Goal: Task Accomplishment & Management: Manage account settings

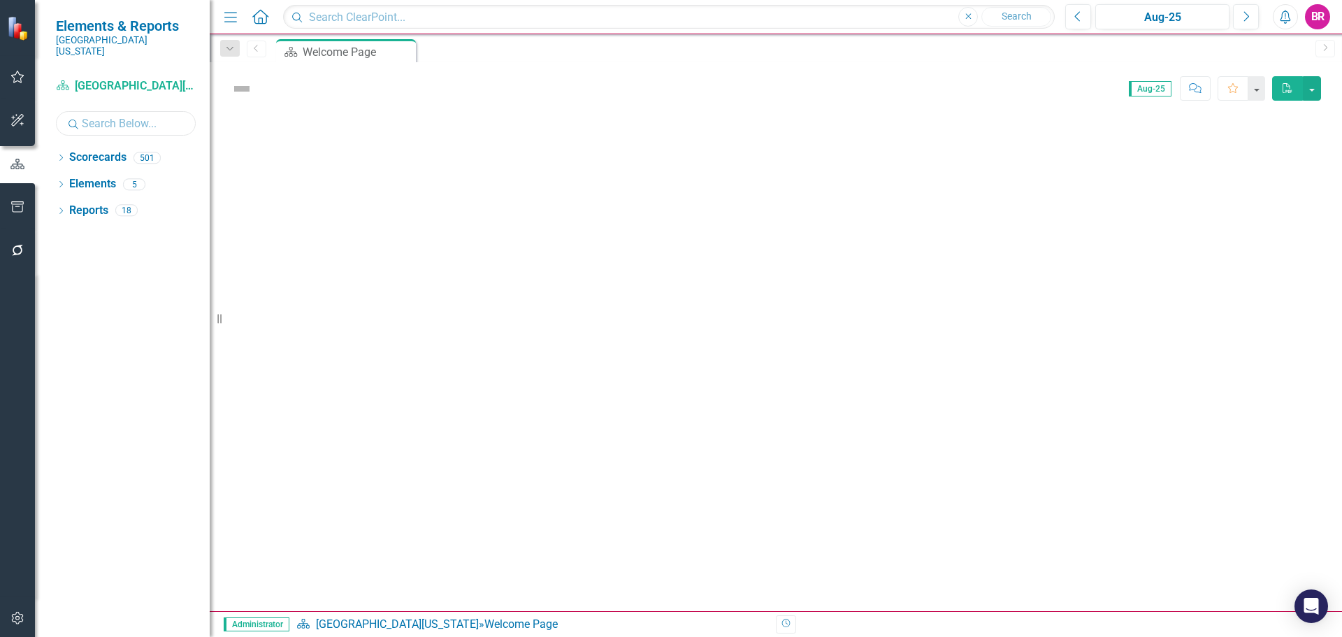
click at [113, 115] on input "text" at bounding box center [126, 123] width 140 height 24
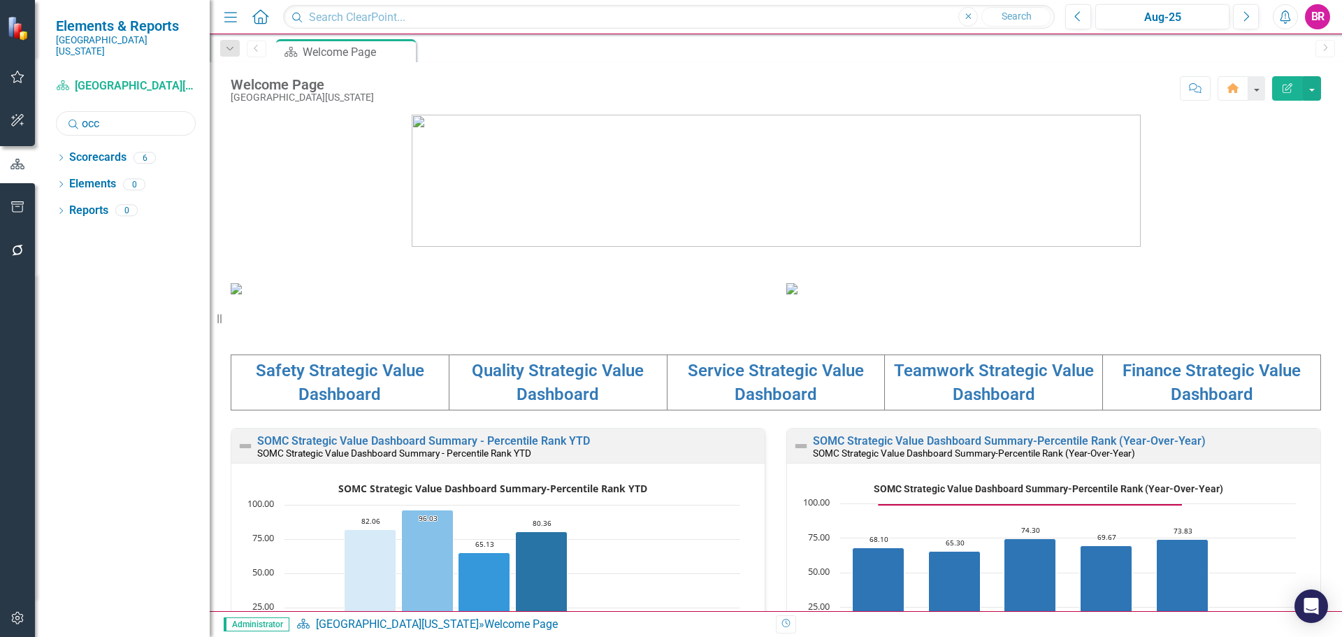
type input "occ"
click at [55, 148] on div "Dropdown Scorecards 6 Dropdown [GEOGRAPHIC_DATA][US_STATE] Dropdown MCF Departm…" at bounding box center [122, 391] width 175 height 491
click at [59, 155] on icon "Dropdown" at bounding box center [61, 159] width 10 height 8
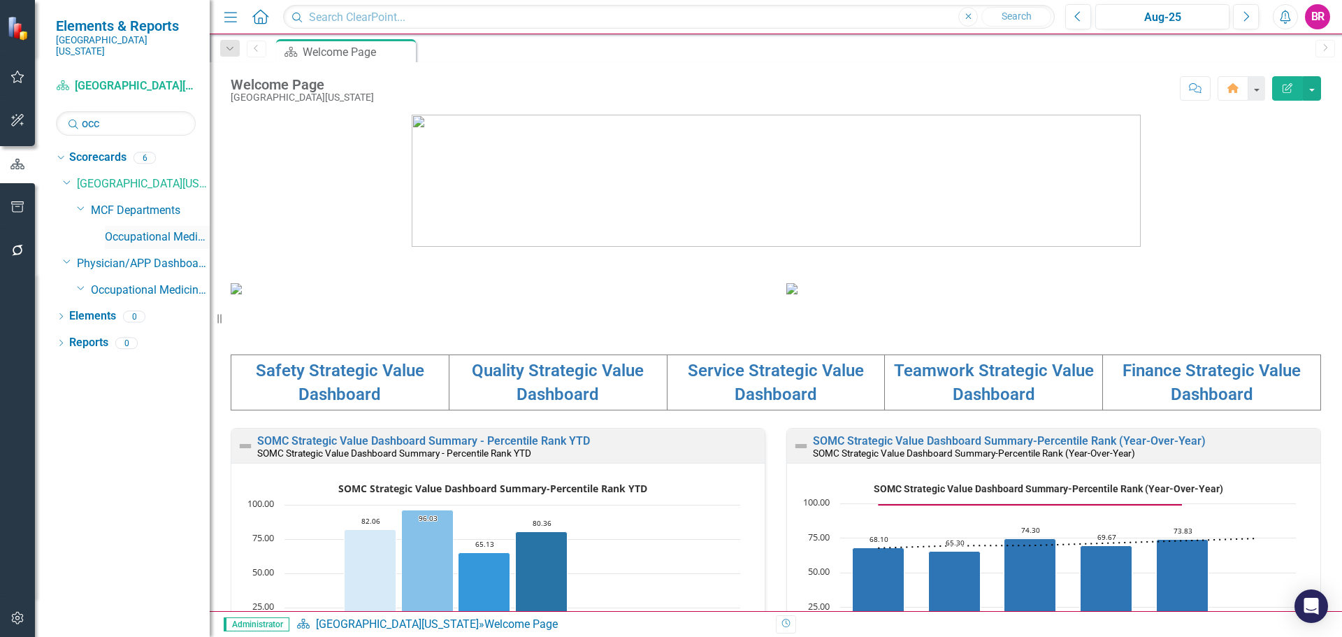
click at [133, 229] on link "Occupational Medicine" at bounding box center [157, 237] width 105 height 16
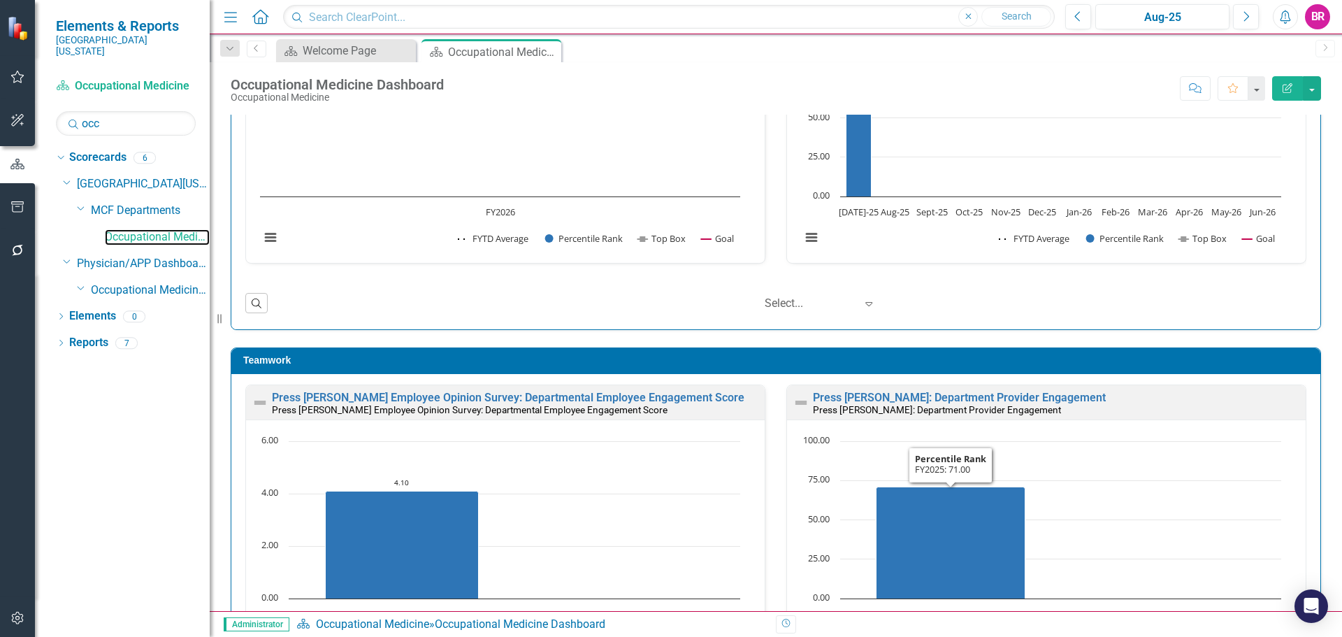
scroll to position [839, 0]
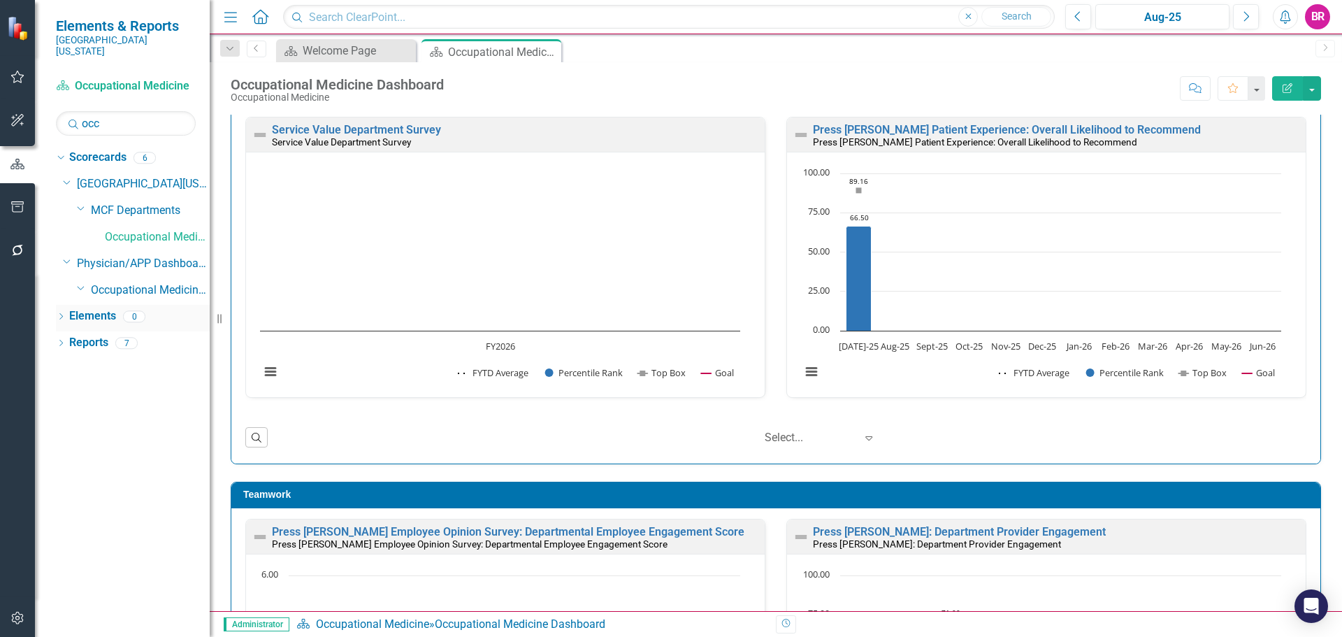
click at [97, 310] on link "Elements" at bounding box center [92, 316] width 47 height 16
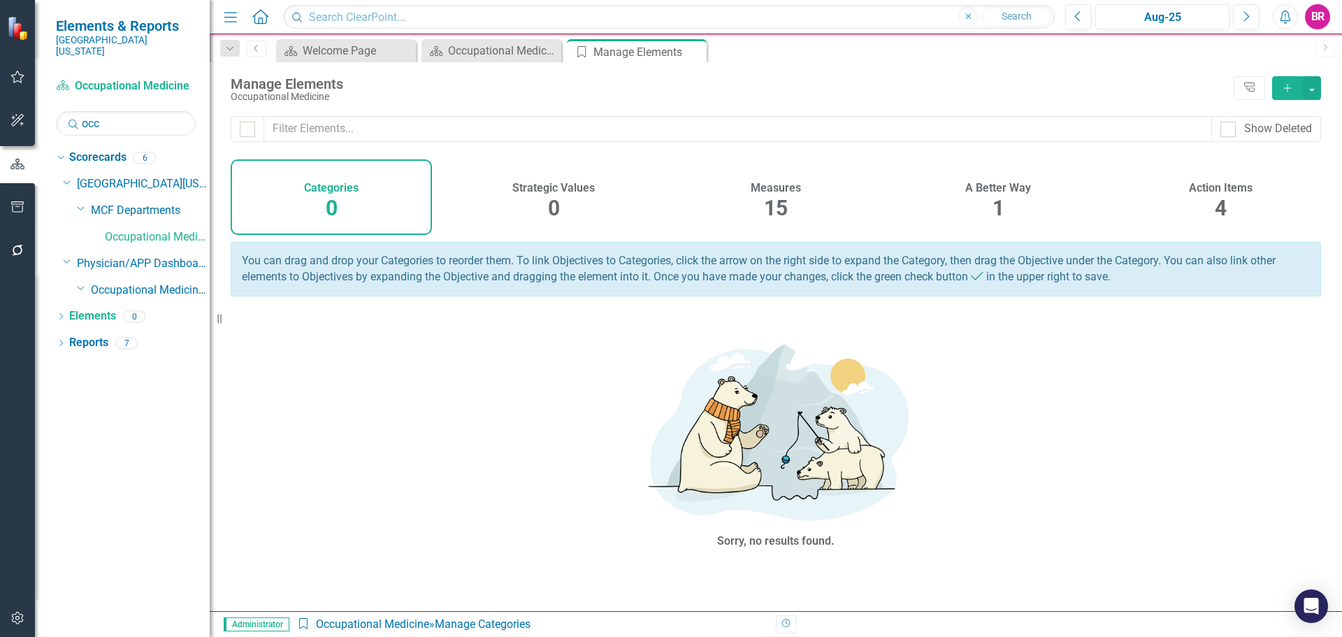
click at [1230, 195] on div "Action Items 4" at bounding box center [1220, 197] width 201 height 76
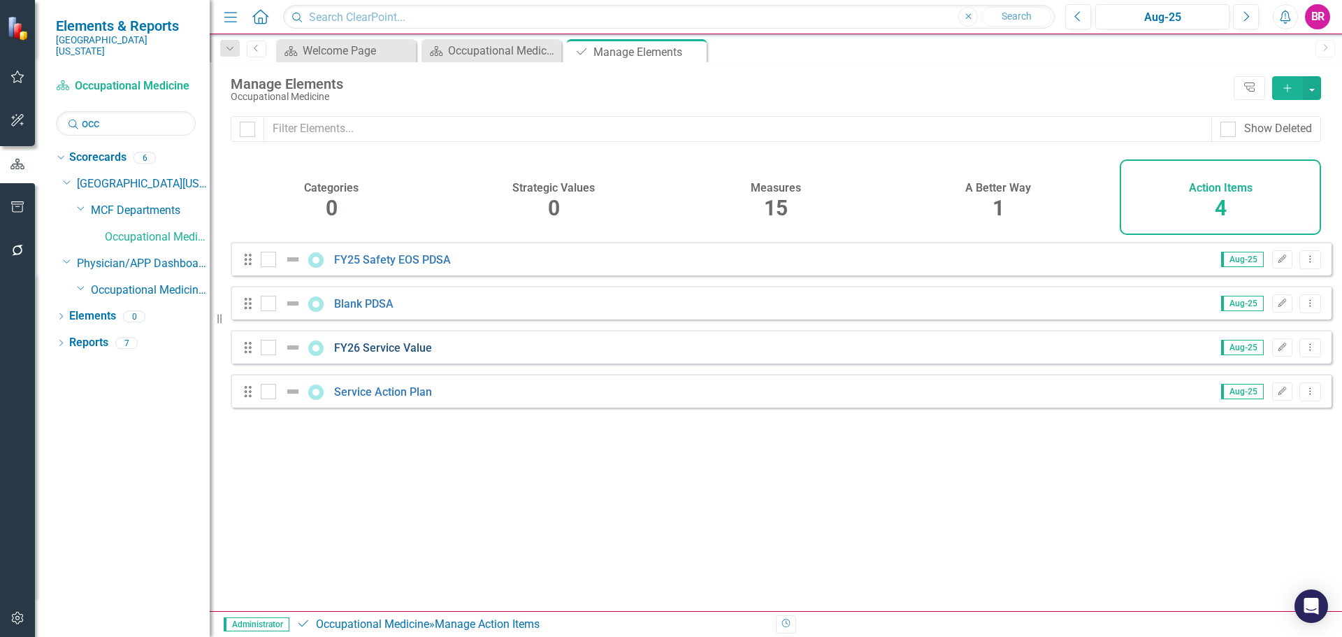
click at [401, 354] on link "FY26 Service Value" at bounding box center [383, 347] width 98 height 13
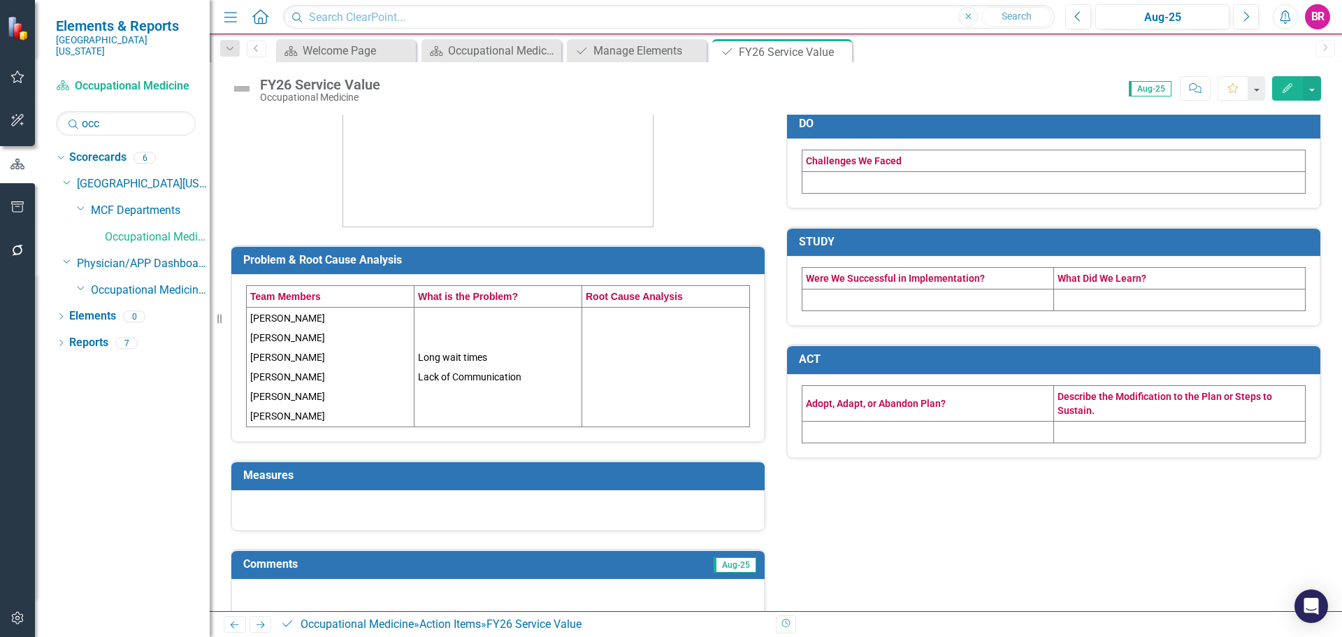
scroll to position [237, 0]
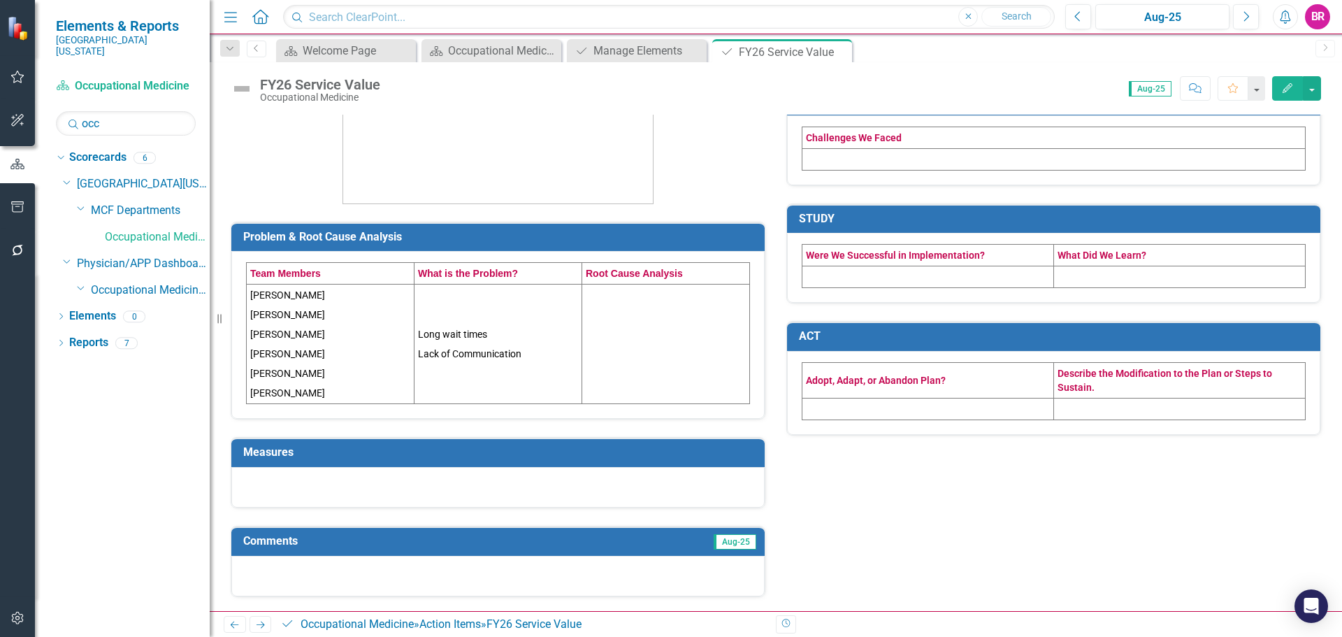
click at [327, 449] on h3 "Measures" at bounding box center [500, 452] width 515 height 13
click at [329, 449] on h3 "Measures" at bounding box center [500, 452] width 515 height 13
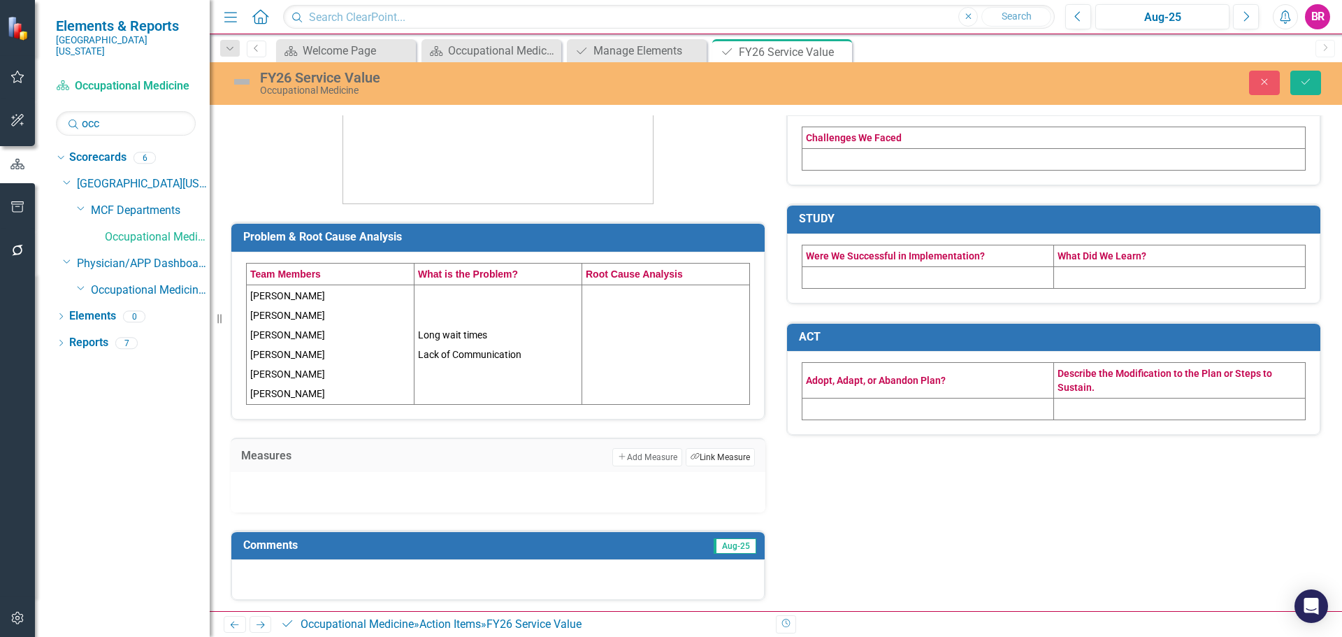
click at [731, 461] on button "Link Tag Link Measure" at bounding box center [720, 457] width 69 height 18
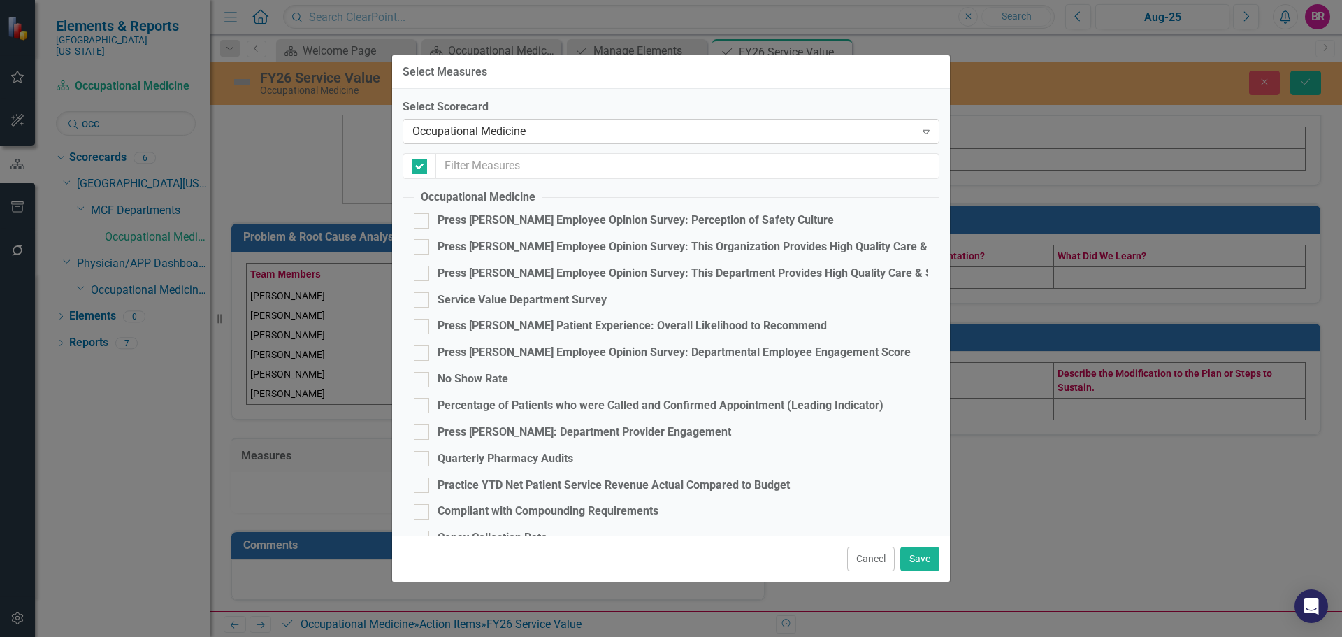
checkbox input "false"
click at [573, 306] on div "Service Value Department Survey" at bounding box center [522, 300] width 169 height 16
click at [423, 301] on input "Service Value Department Survey" at bounding box center [418, 296] width 9 height 9
checkbox input "true"
click at [923, 560] on button "Save" at bounding box center [919, 559] width 39 height 24
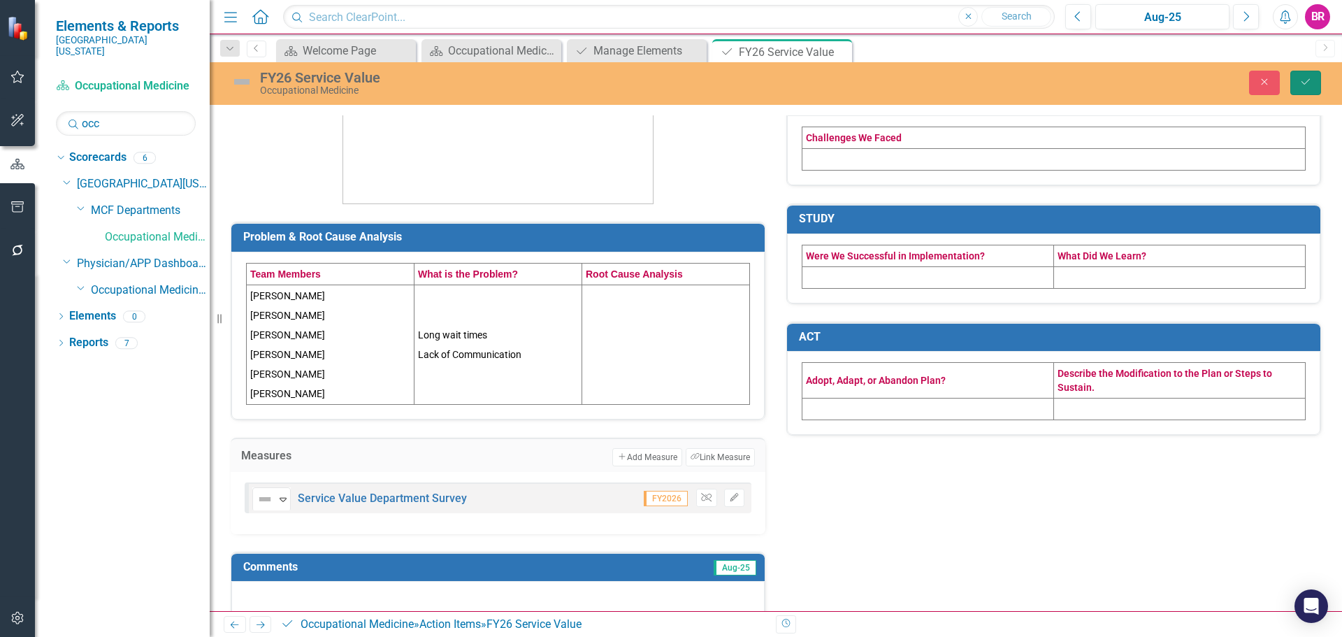
click at [1316, 74] on button "Save" at bounding box center [1306, 83] width 31 height 24
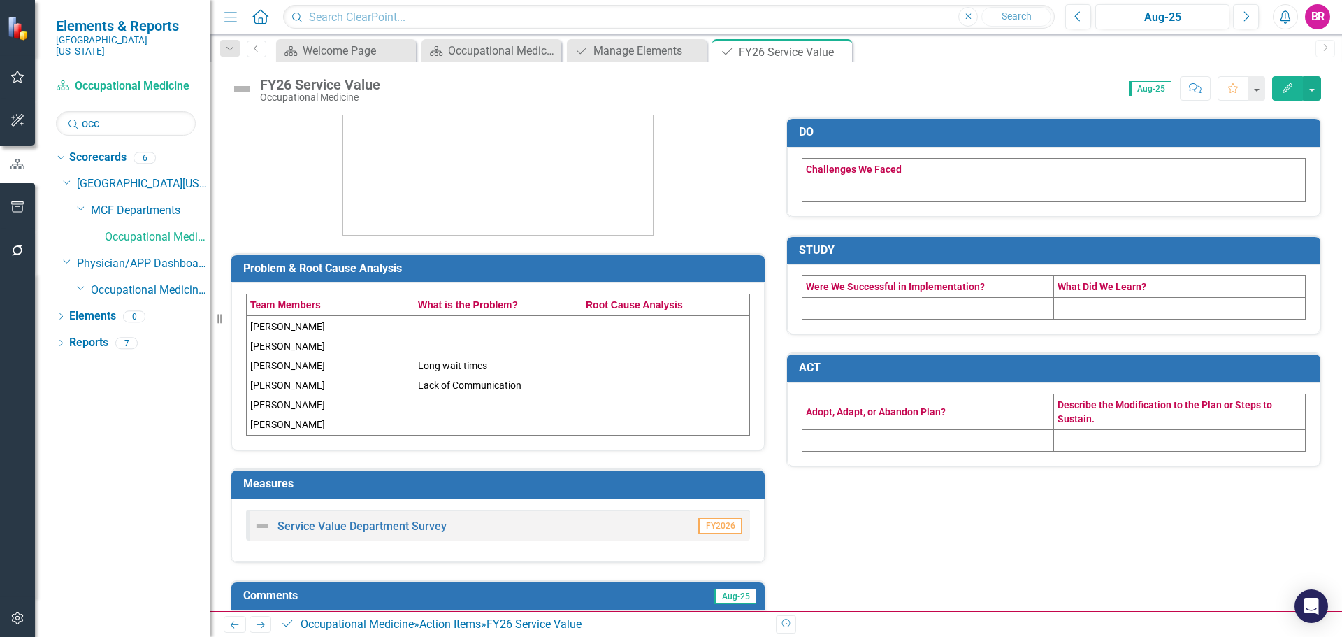
scroll to position [260, 0]
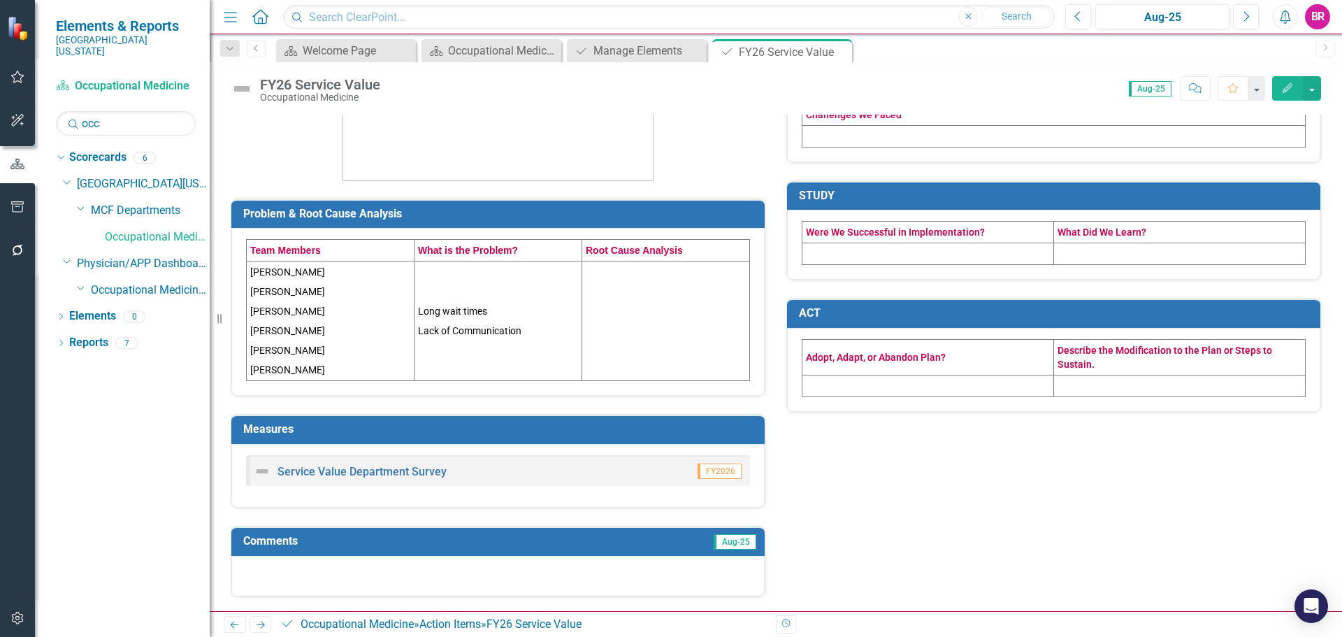
drag, startPoint x: 443, startPoint y: 483, endPoint x: 406, endPoint y: 455, distance: 45.9
click at [443, 482] on div "Service Value Department Survey FY2026" at bounding box center [498, 470] width 504 height 31
click at [403, 453] on div "Service Value Department Survey FY2026" at bounding box center [497, 476] width 533 height 64
click at [422, 474] on link "Service Value Department Survey" at bounding box center [362, 471] width 169 height 13
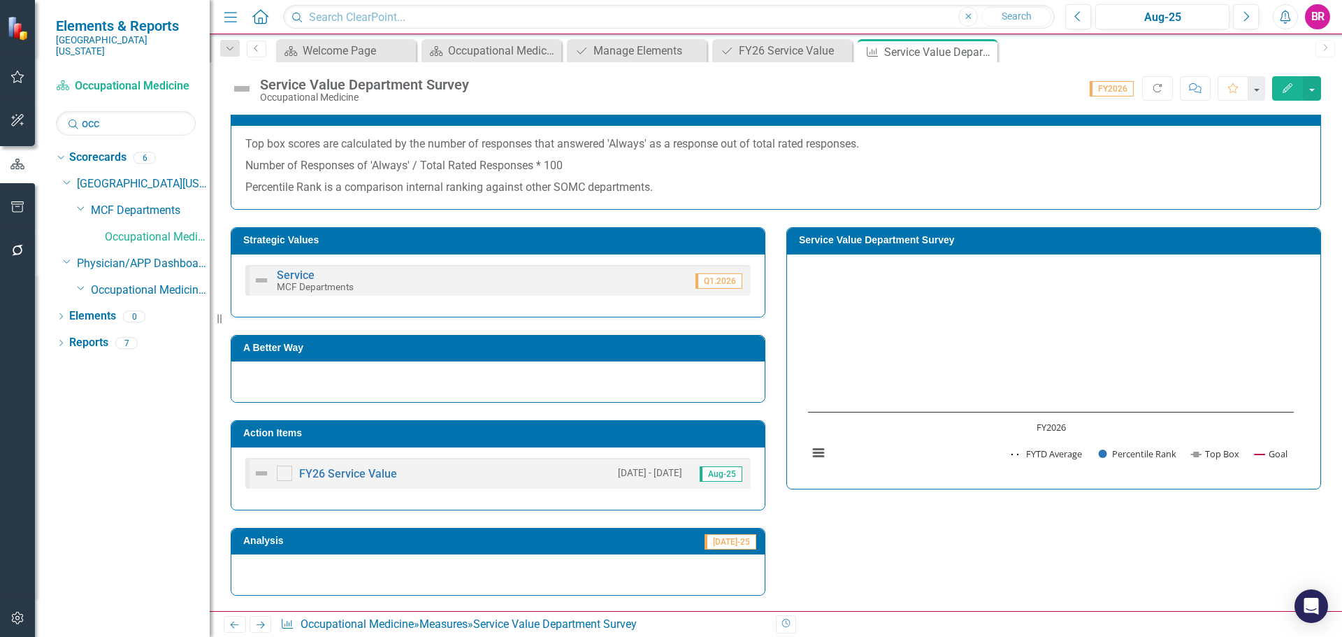
scroll to position [210, 0]
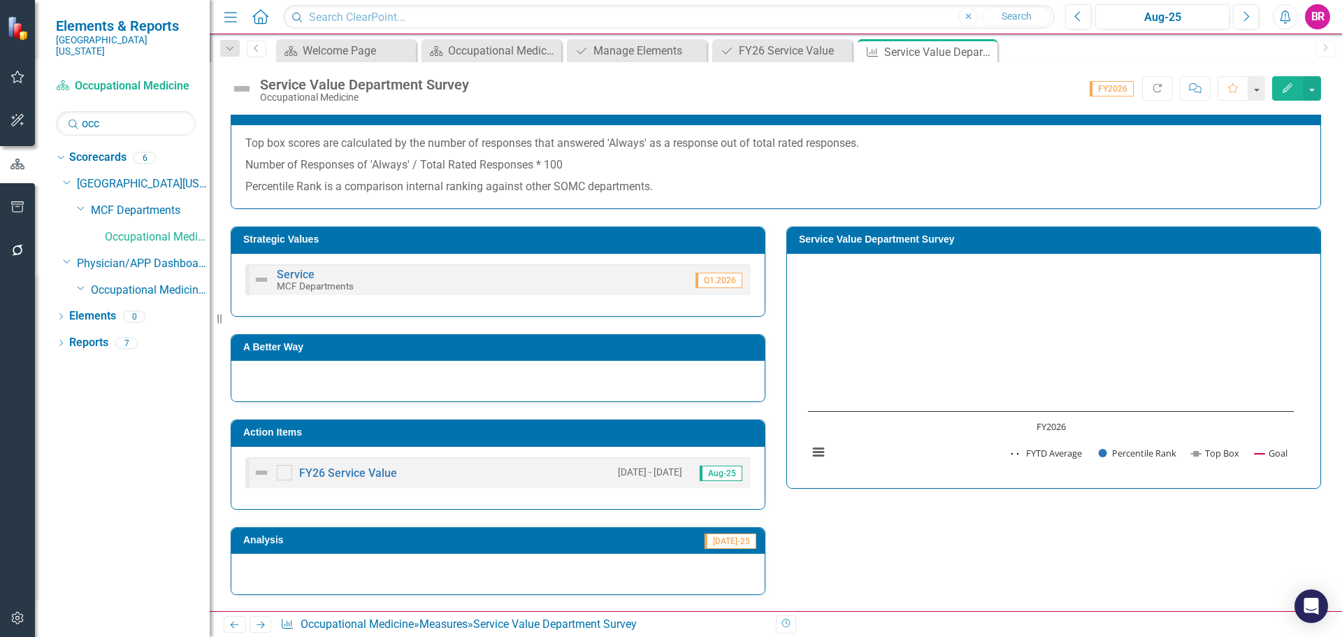
click at [898, 241] on h3 "Service Value Department Survey" at bounding box center [1056, 239] width 515 height 10
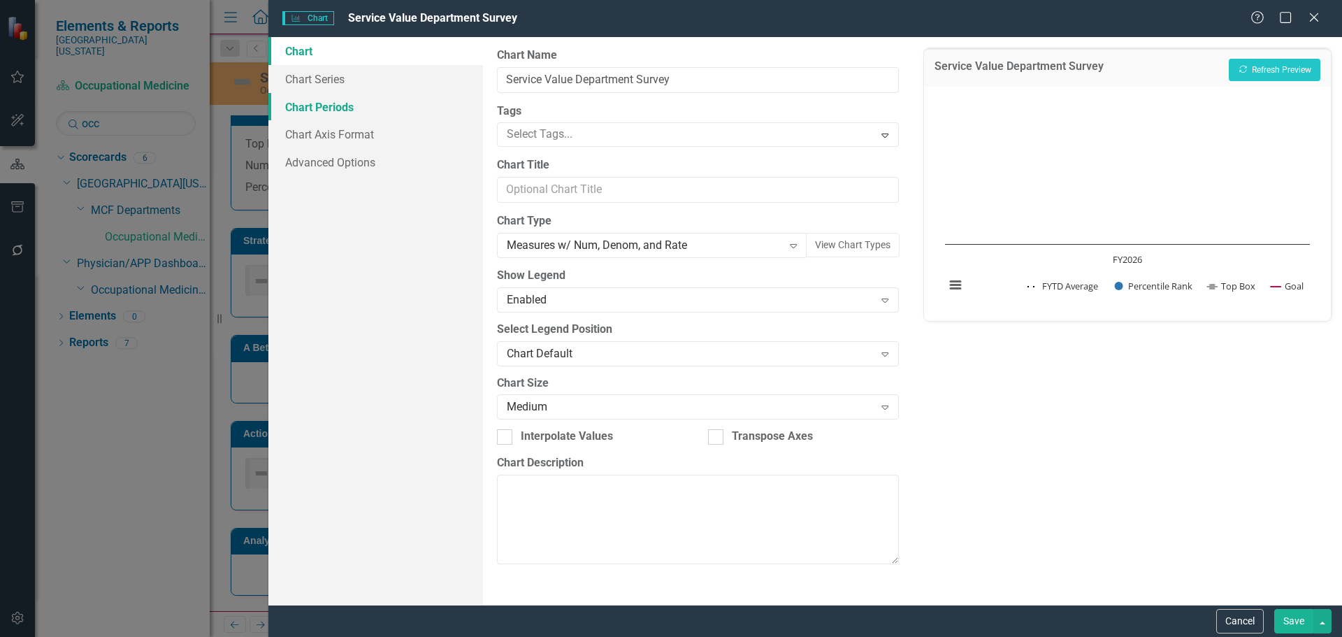
click at [345, 104] on link "Chart Periods" at bounding box center [375, 107] width 215 height 28
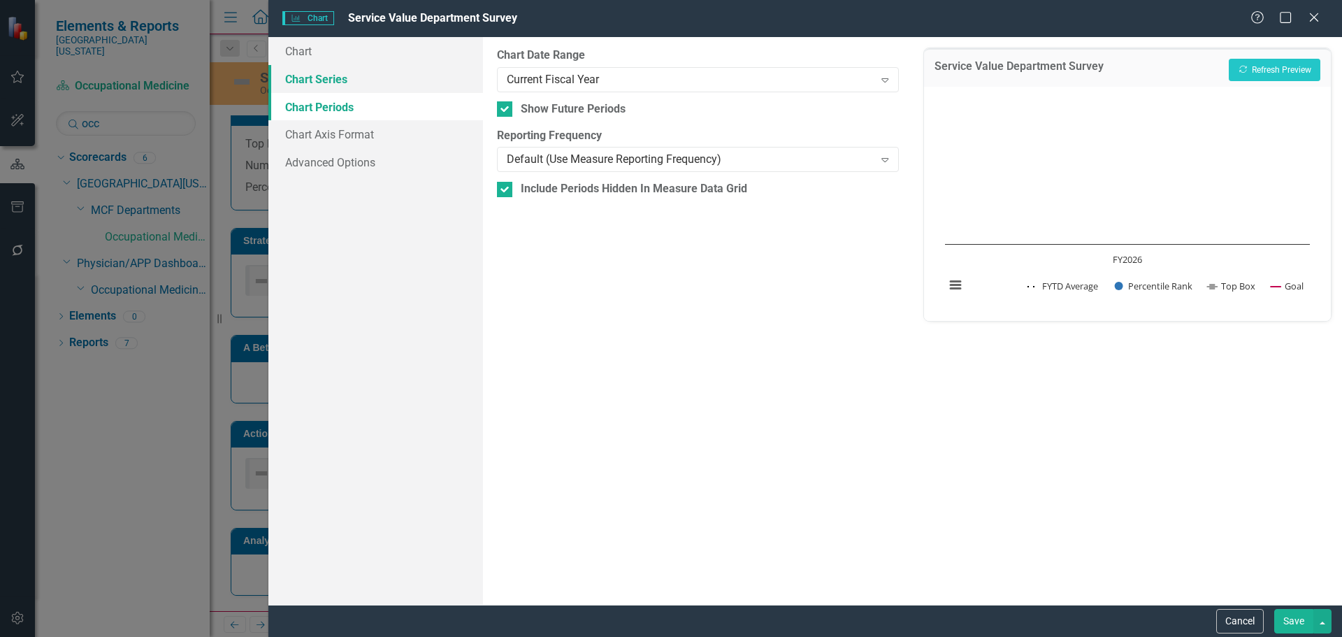
click at [316, 79] on link "Chart Series" at bounding box center [375, 79] width 215 height 28
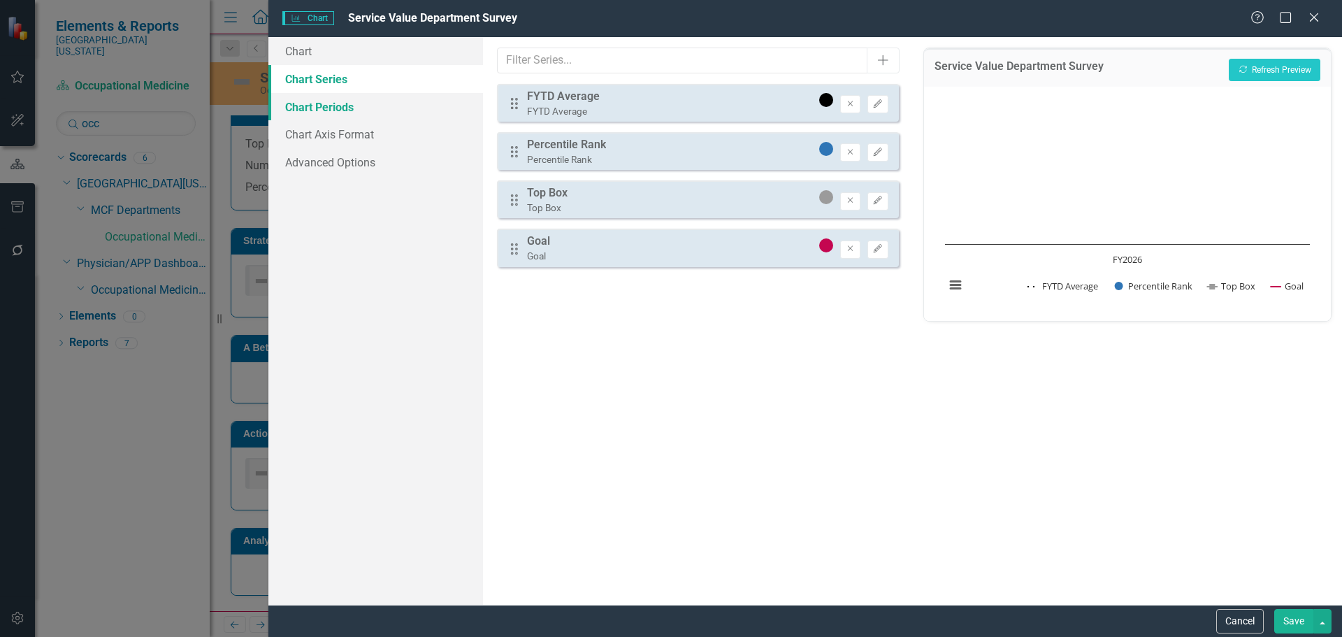
drag, startPoint x: 327, startPoint y: 106, endPoint x: 467, endPoint y: 91, distance: 140.7
click at [328, 106] on link "Chart Periods" at bounding box center [375, 107] width 215 height 28
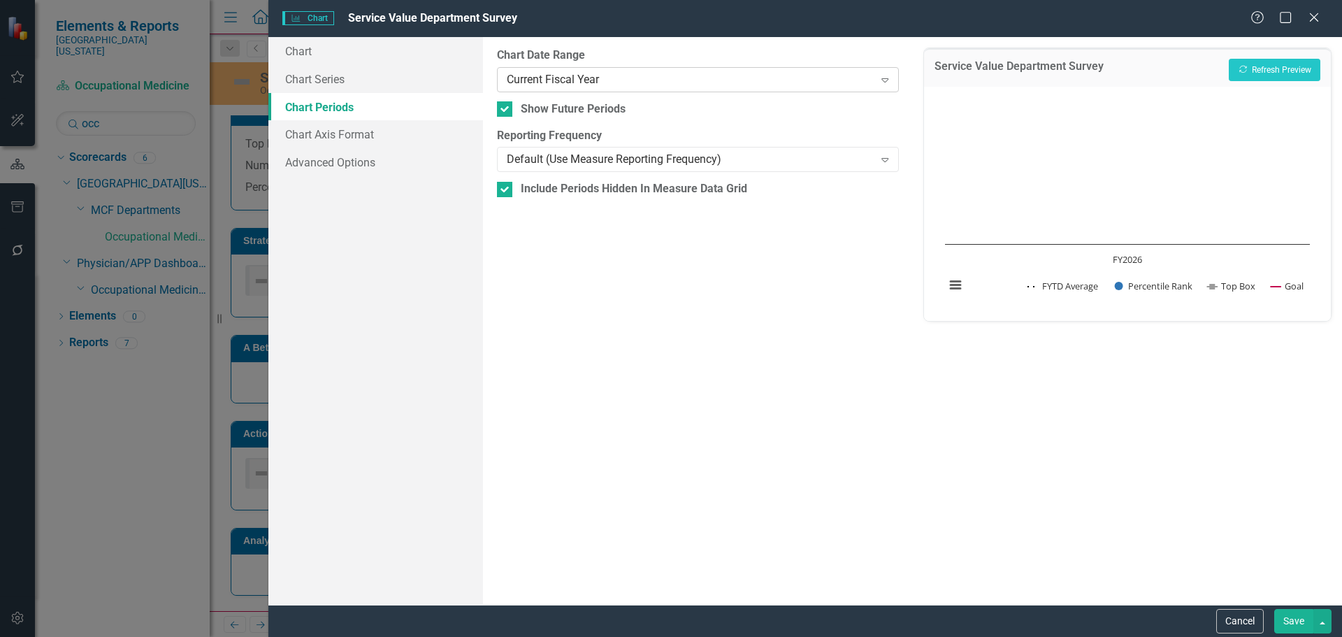
click at [592, 74] on div "Current Fiscal Year" at bounding box center [690, 79] width 367 height 16
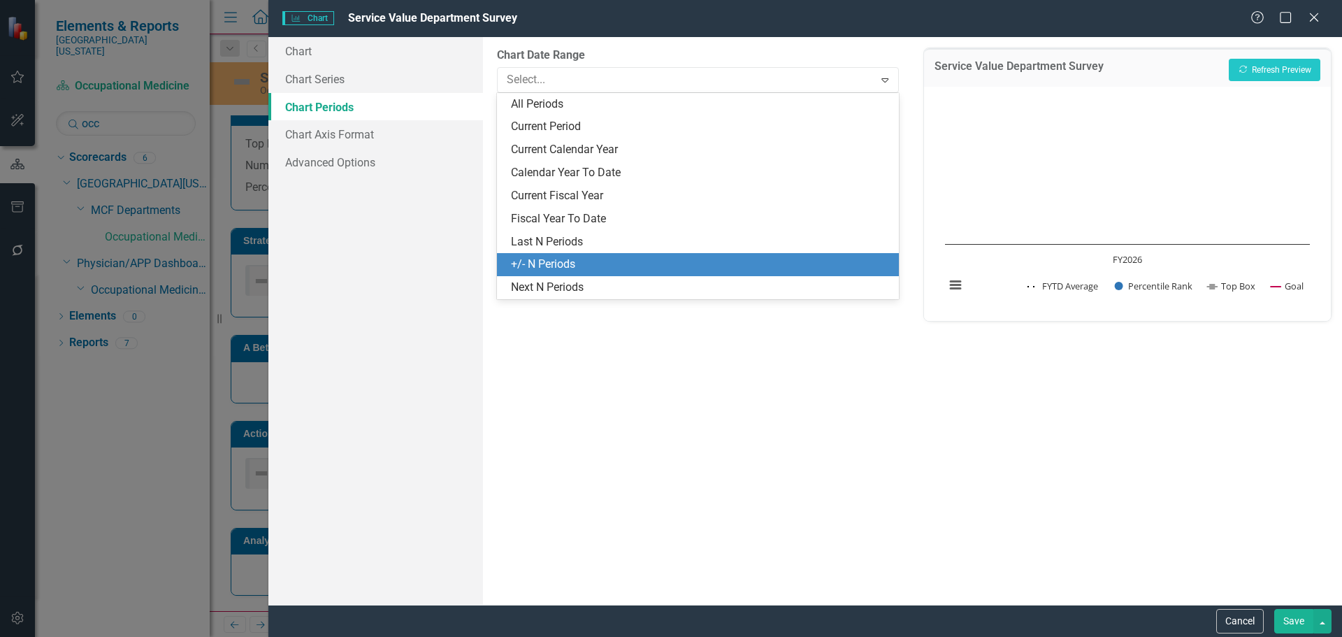
click at [612, 266] on div "+/- N Periods" at bounding box center [700, 265] width 379 height 16
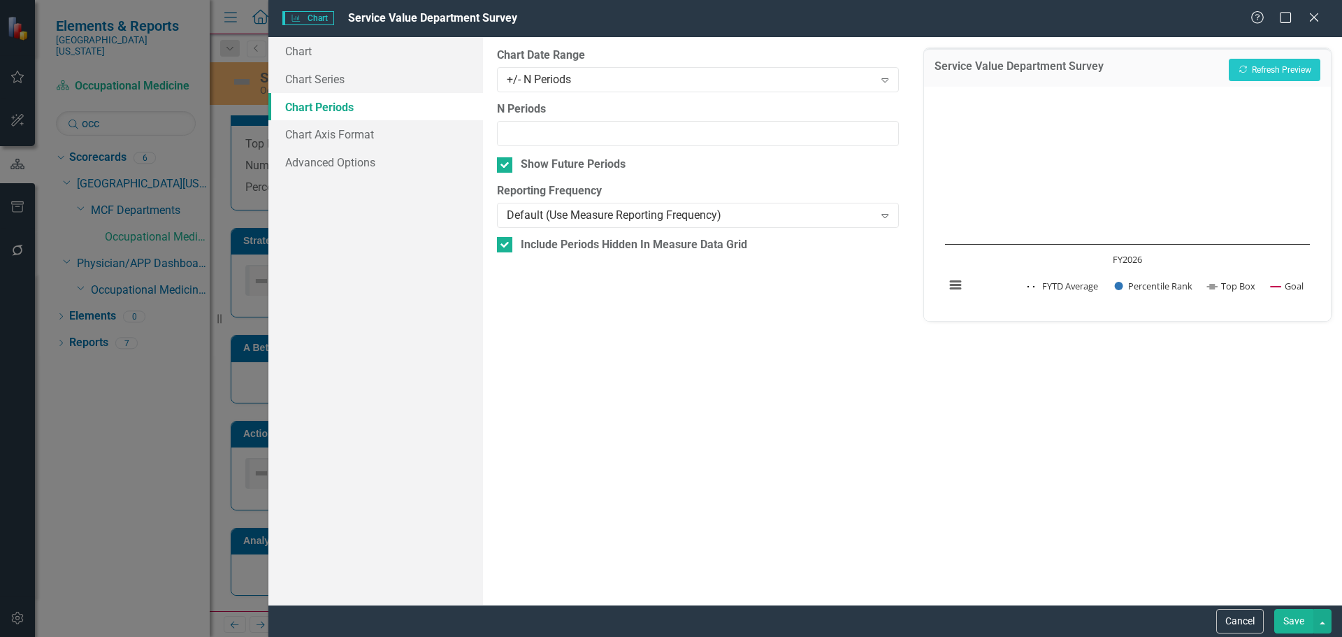
click at [1298, 618] on button "Save" at bounding box center [1294, 621] width 39 height 24
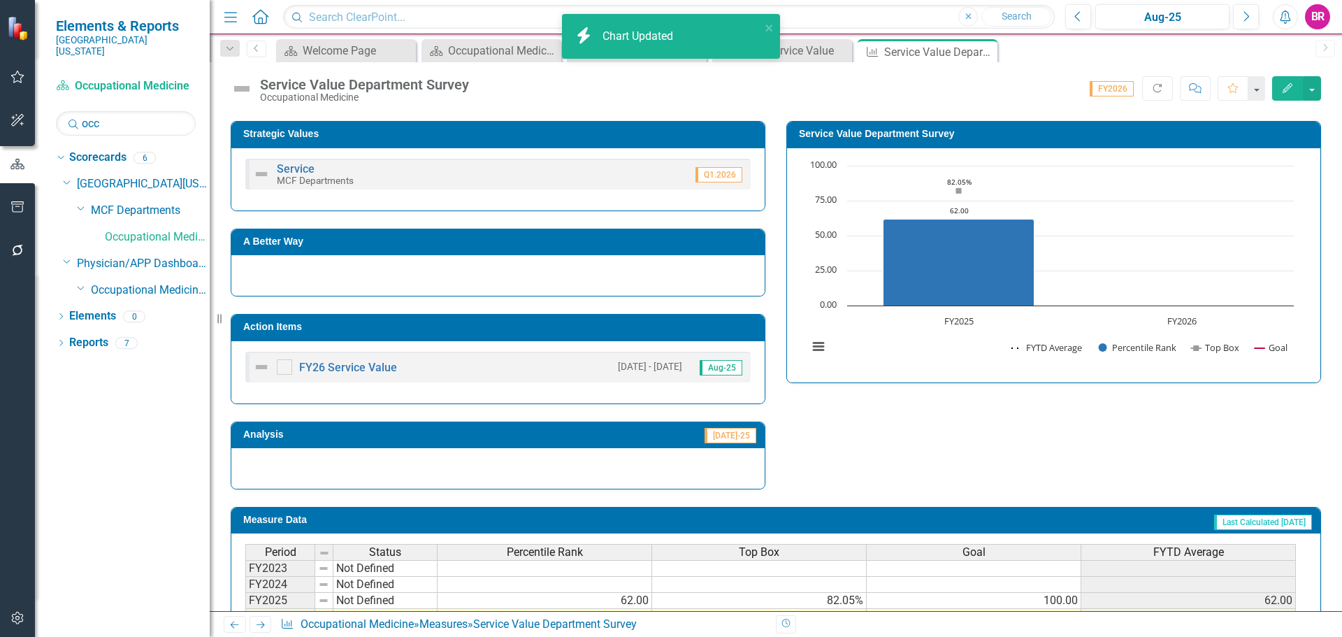
scroll to position [423, 0]
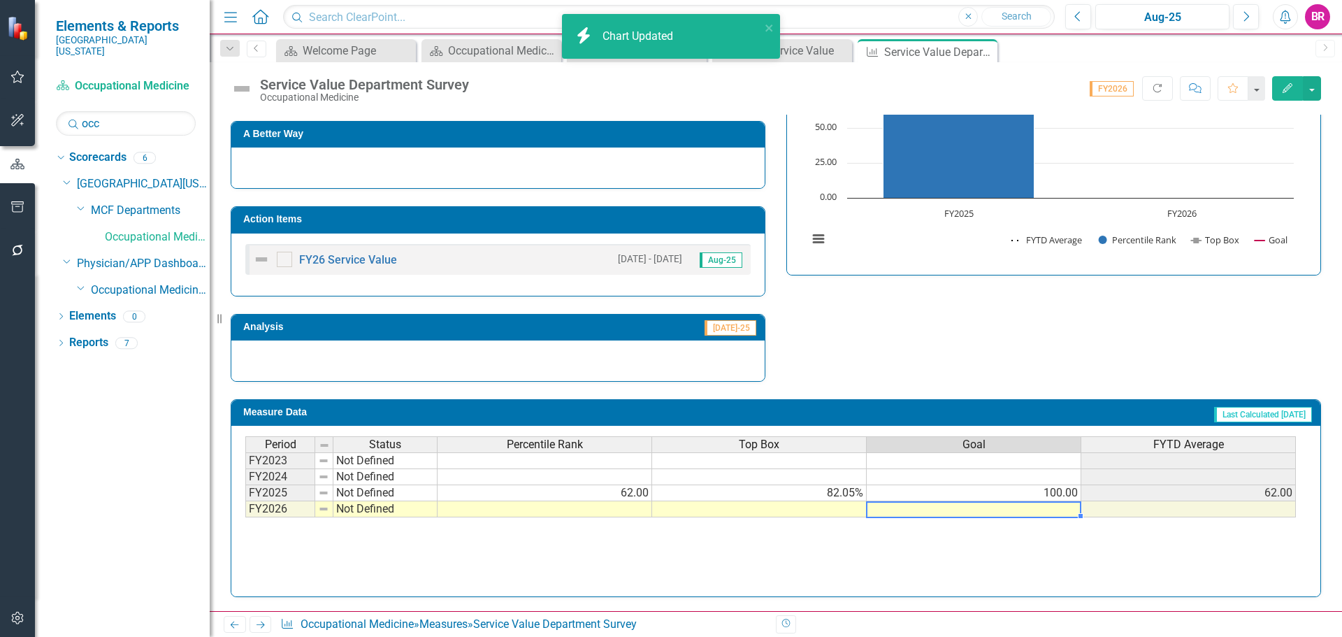
click at [986, 508] on td at bounding box center [974, 509] width 215 height 16
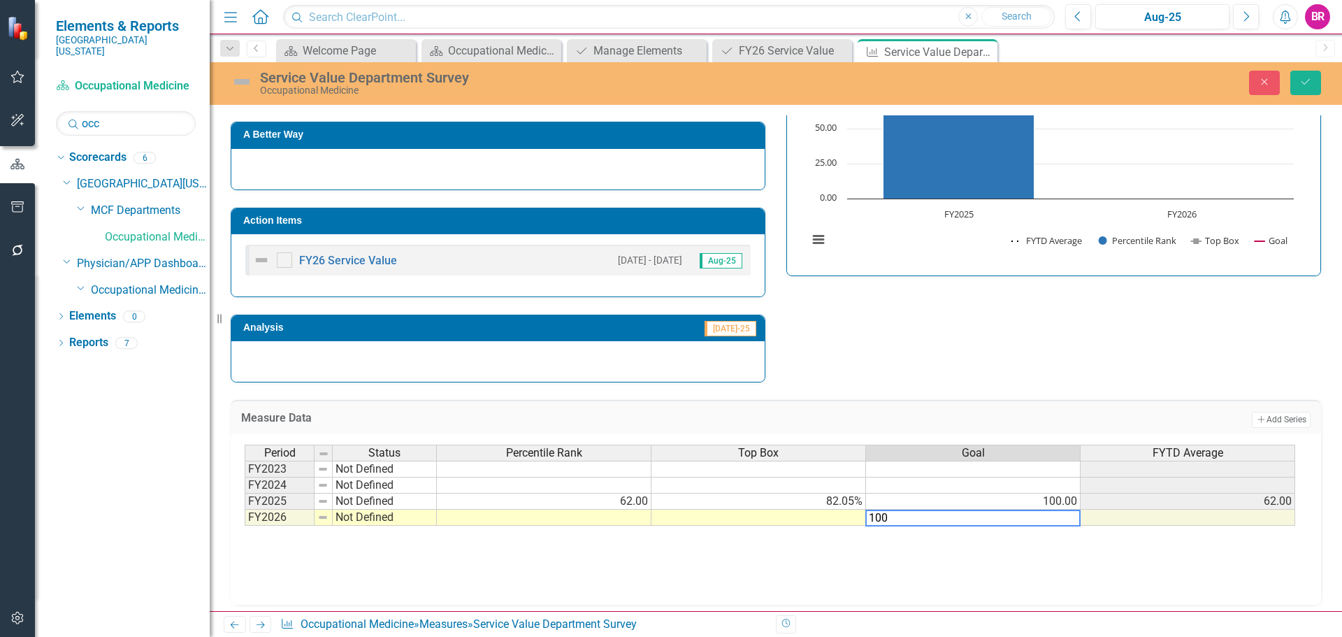
type textarea "100"
click at [985, 334] on div "Strategic Values Service MCF Departments Q1.2026 A Better Way Action Items FY26…" at bounding box center [776, 190] width 1112 height 386
click at [1309, 87] on button "Save" at bounding box center [1306, 83] width 31 height 24
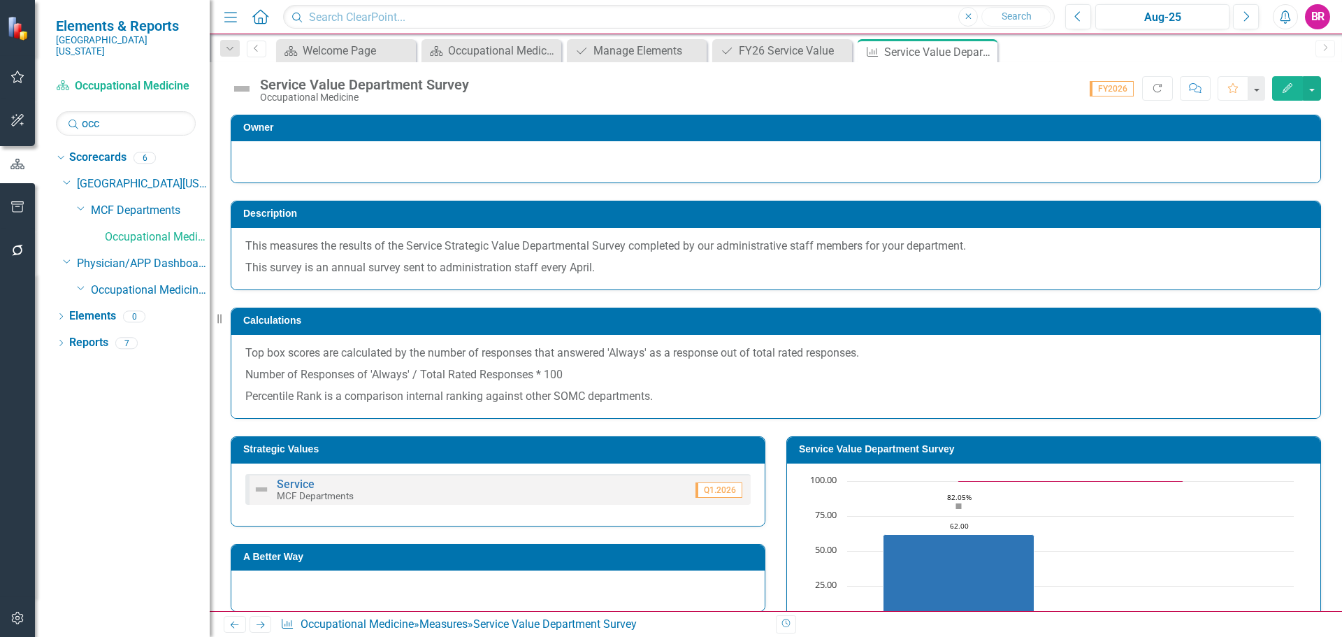
click at [16, 210] on icon "button" at bounding box center [17, 206] width 15 height 11
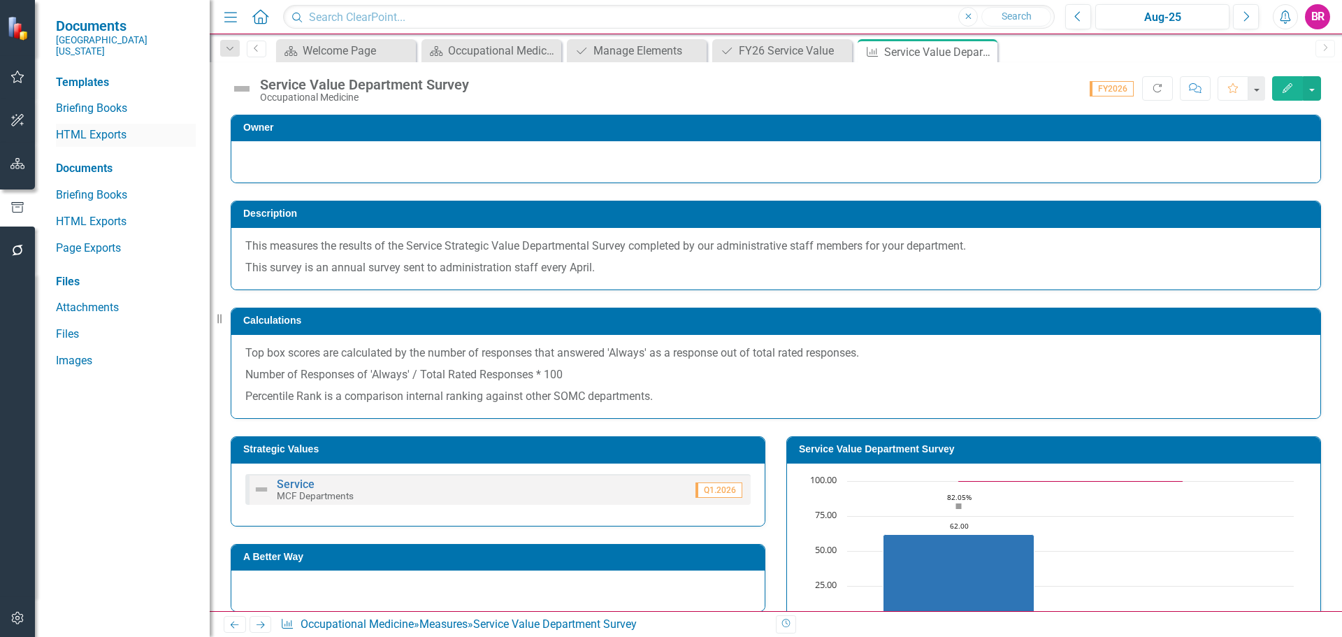
click at [102, 127] on link "HTML Exports" at bounding box center [126, 135] width 140 height 16
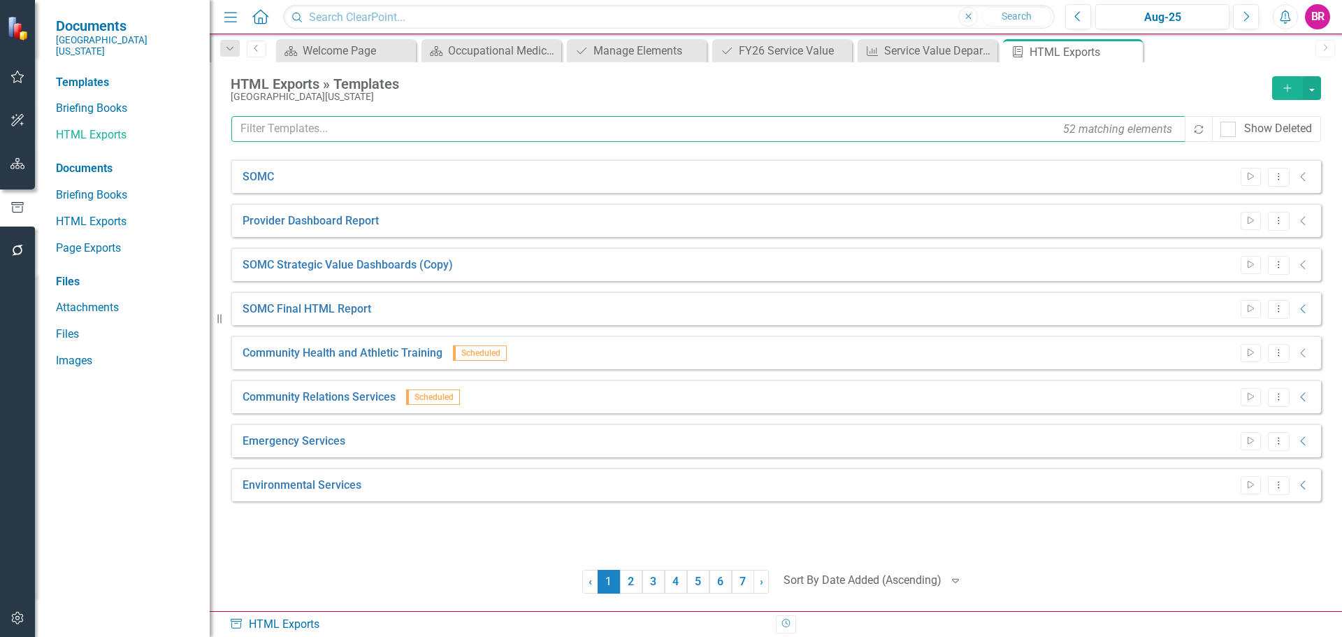
click at [445, 131] on input "text" at bounding box center [709, 129] width 956 height 26
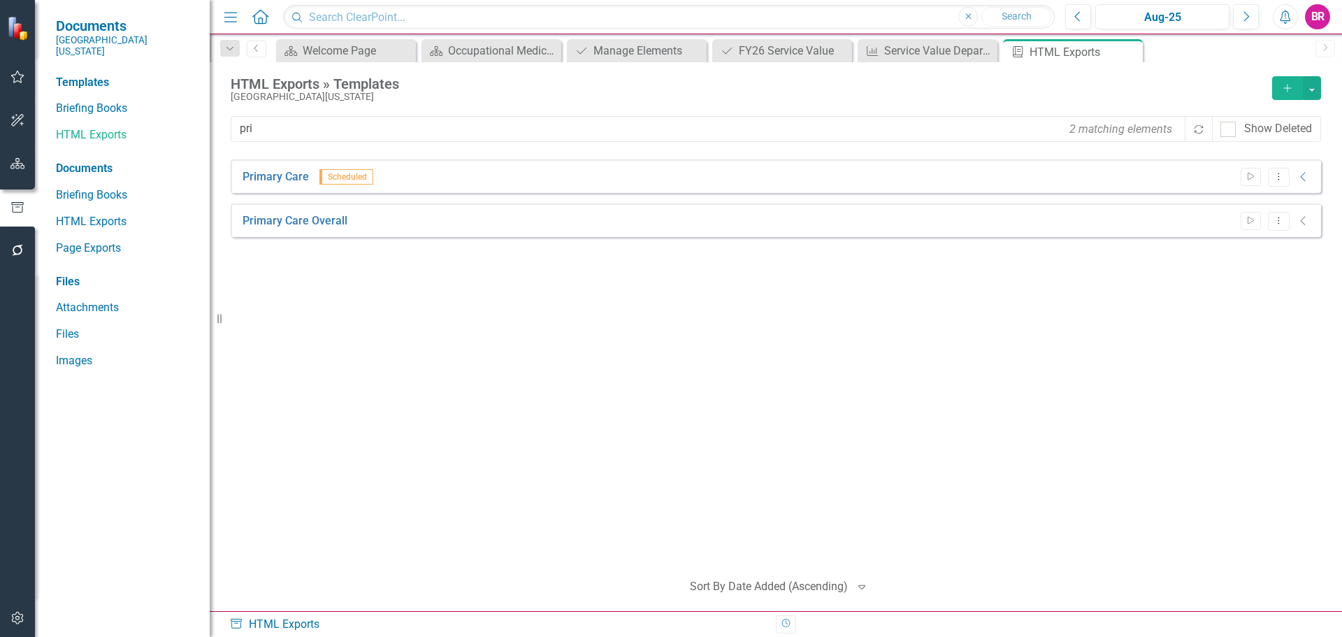
click at [288, 186] on div "Primary Care Scheduled Start Dropdown Menu Collapse" at bounding box center [776, 176] width 1091 height 34
click at [288, 173] on link "Primary Care" at bounding box center [276, 177] width 66 height 16
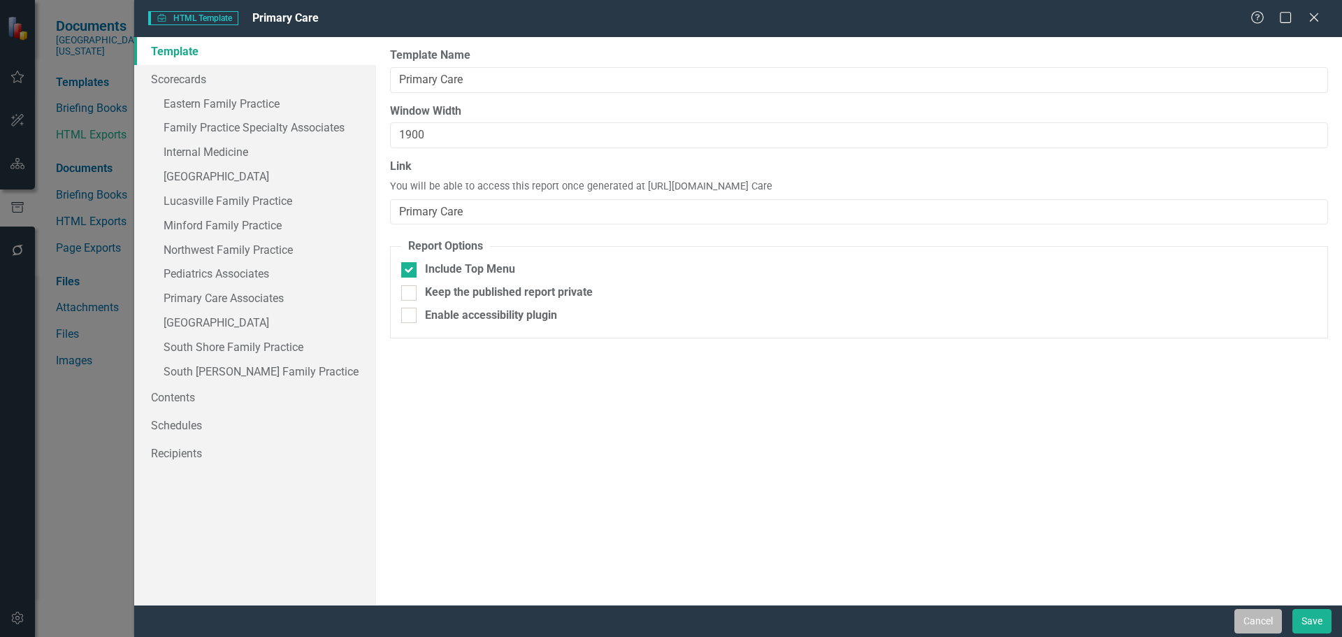
click at [1266, 618] on button "Cancel" at bounding box center [1259, 621] width 48 height 24
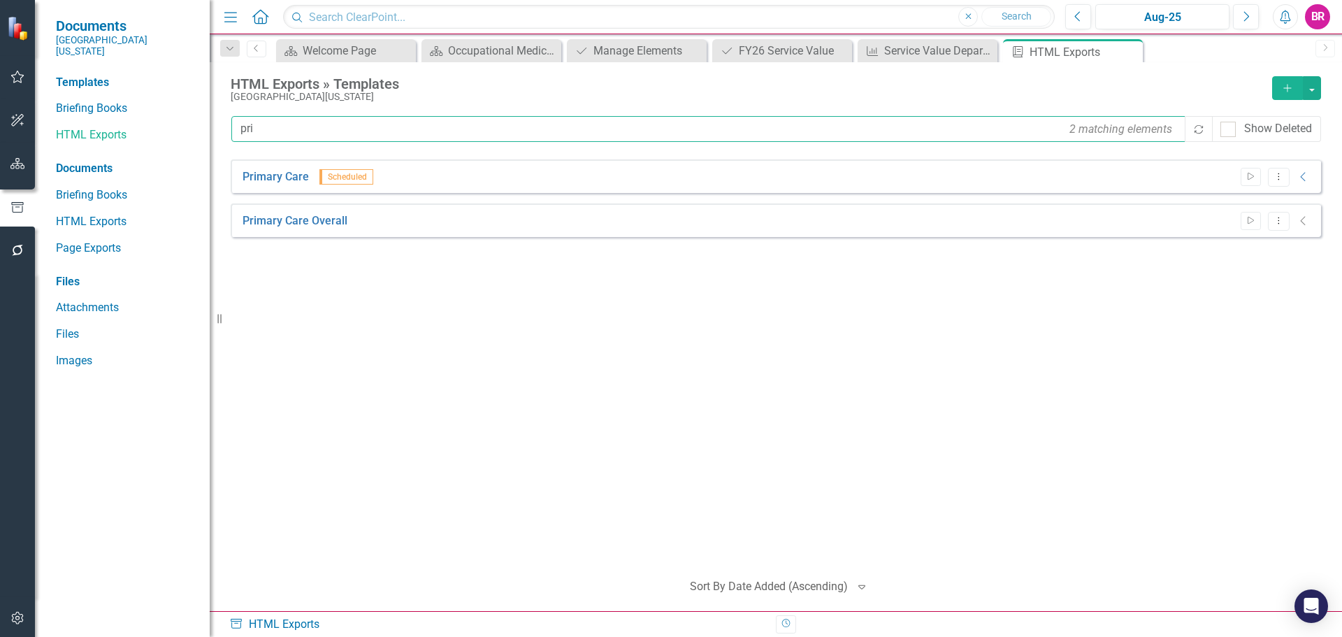
click at [324, 134] on input "pri" at bounding box center [709, 129] width 956 height 26
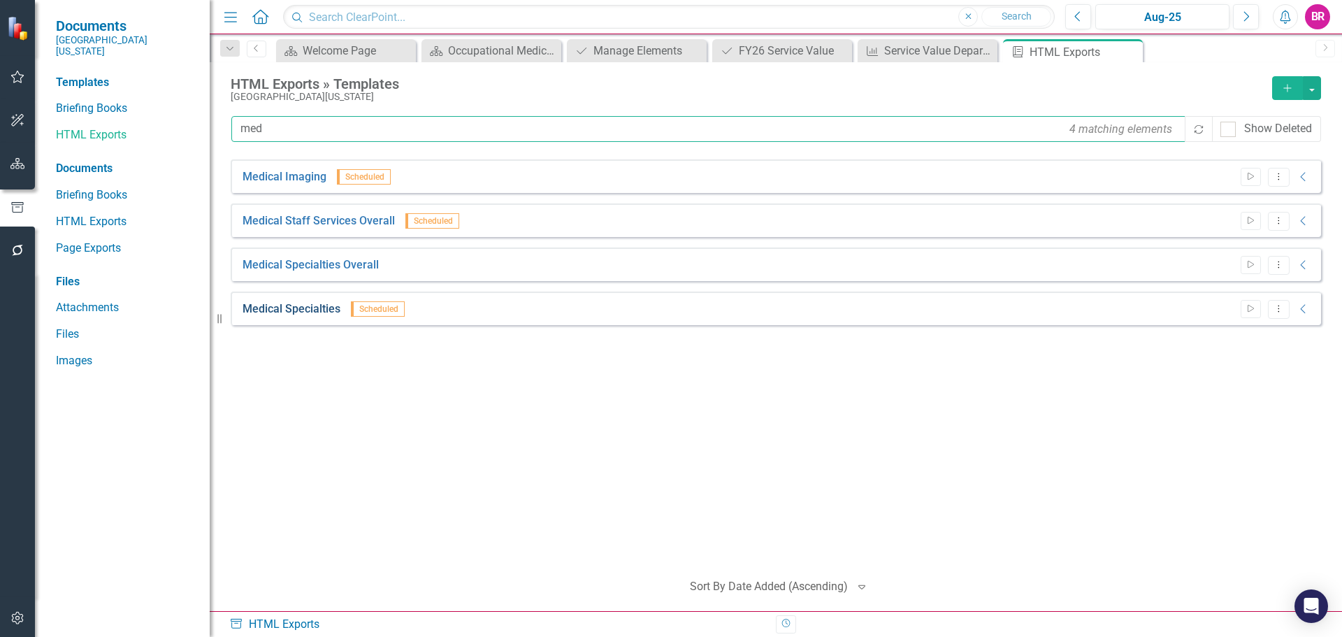
type input "med"
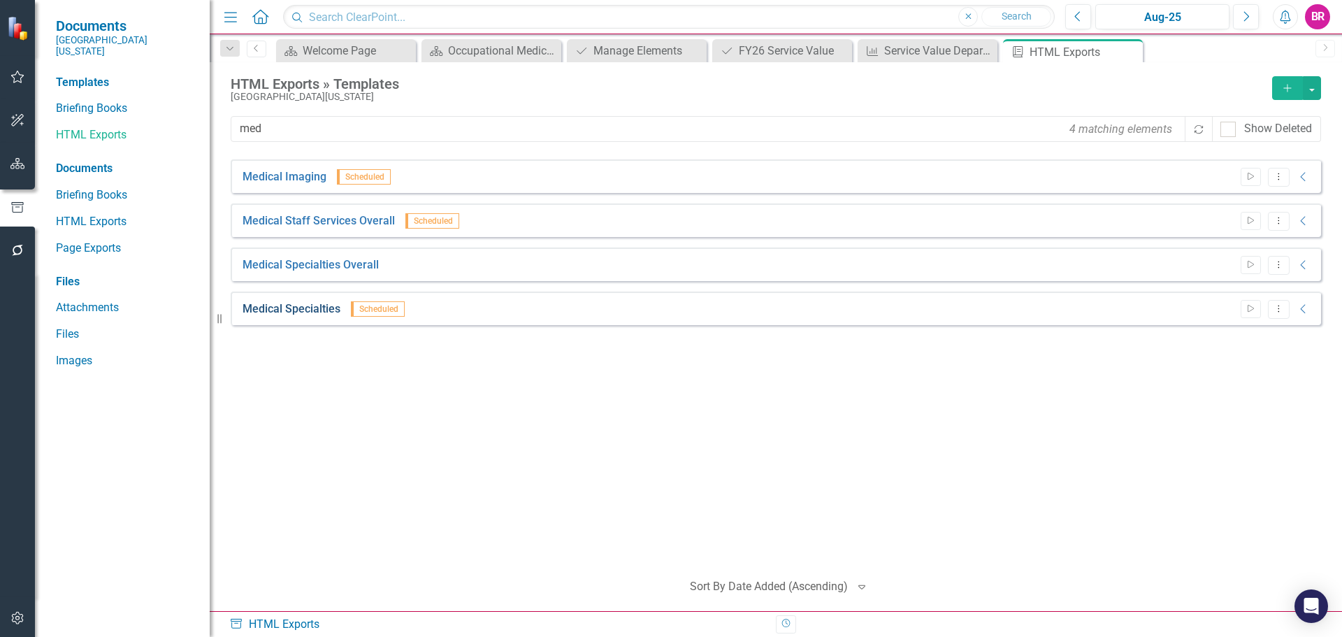
click at [319, 308] on link "Medical Specialties" at bounding box center [292, 309] width 98 height 16
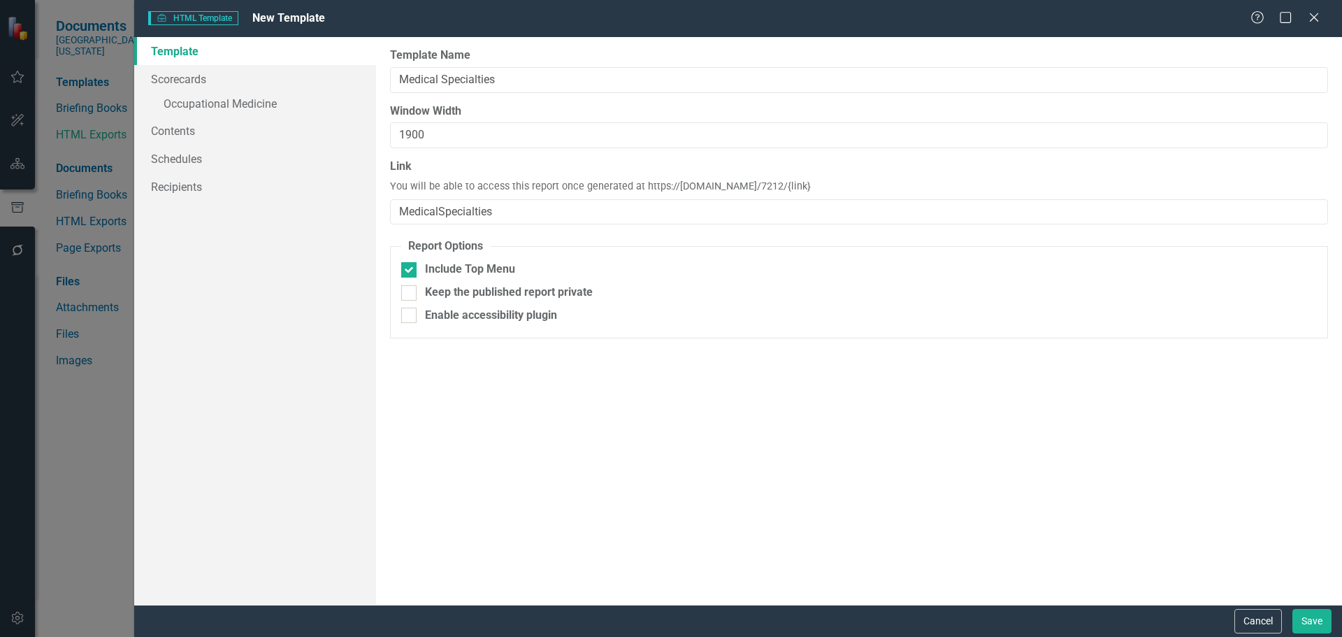
type input "Medical Specialties"
type input "1900"
type input "MedicalSpecialties"
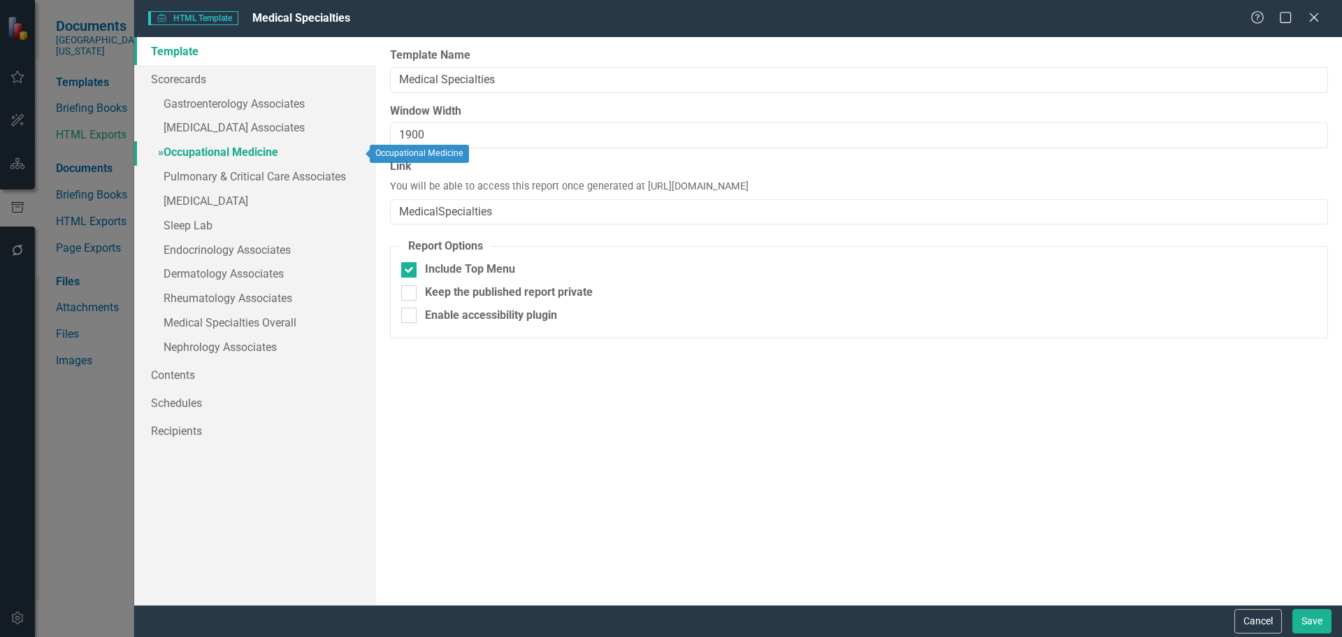
click at [218, 152] on link "» Occupational Medicine" at bounding box center [255, 153] width 242 height 24
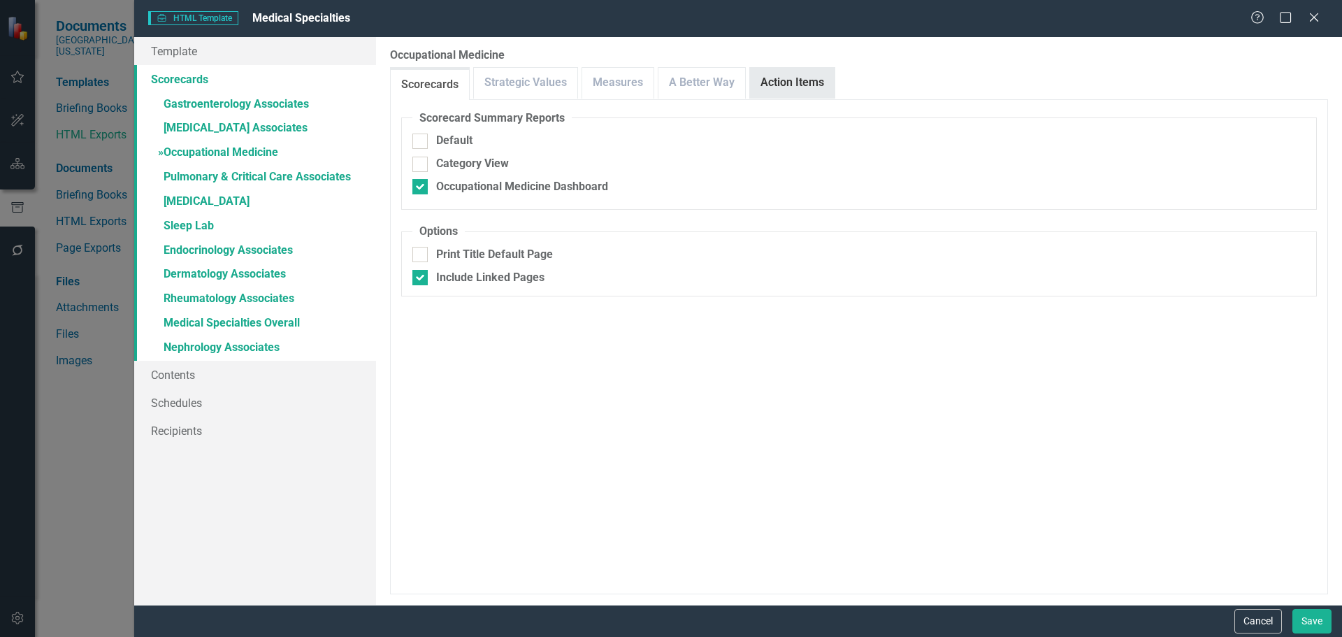
click at [784, 98] on div "Action Items" at bounding box center [792, 82] width 86 height 31
click at [805, 88] on link "Action Items" at bounding box center [792, 83] width 85 height 30
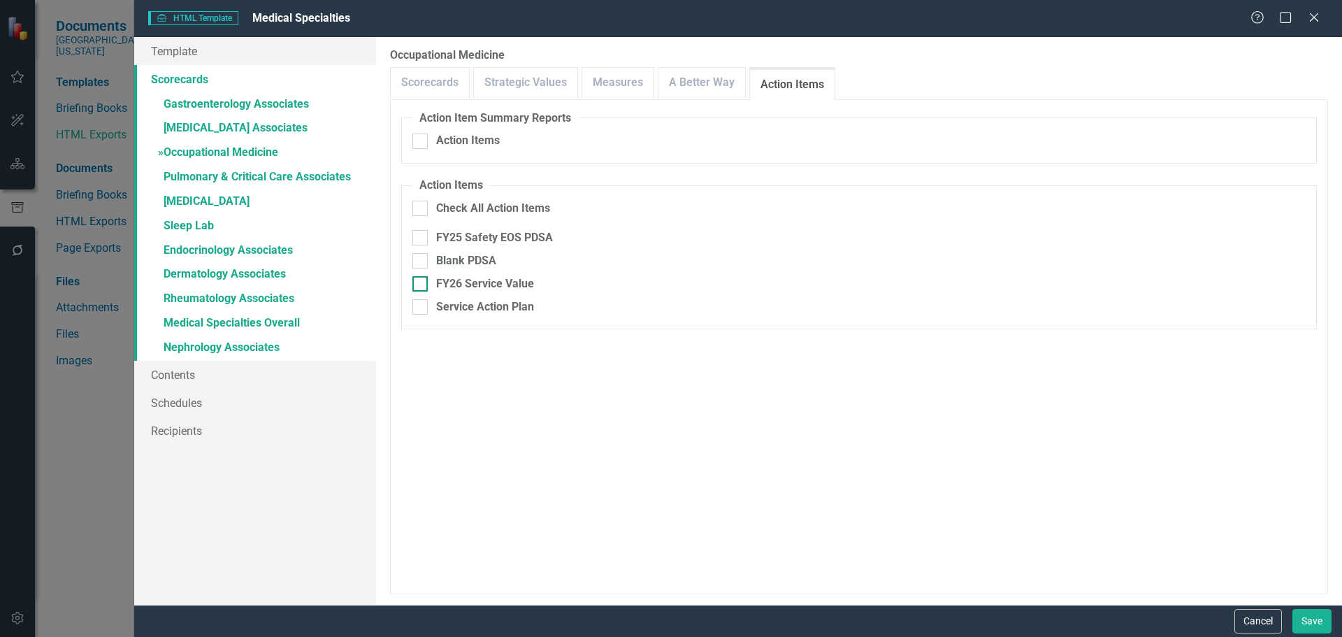
click at [489, 285] on div "FY26 Service Value" at bounding box center [485, 284] width 98 height 16
click at [422, 285] on input "FY26 Service Value" at bounding box center [416, 280] width 9 height 9
checkbox input "true"
click at [622, 92] on link "Measures" at bounding box center [617, 83] width 71 height 30
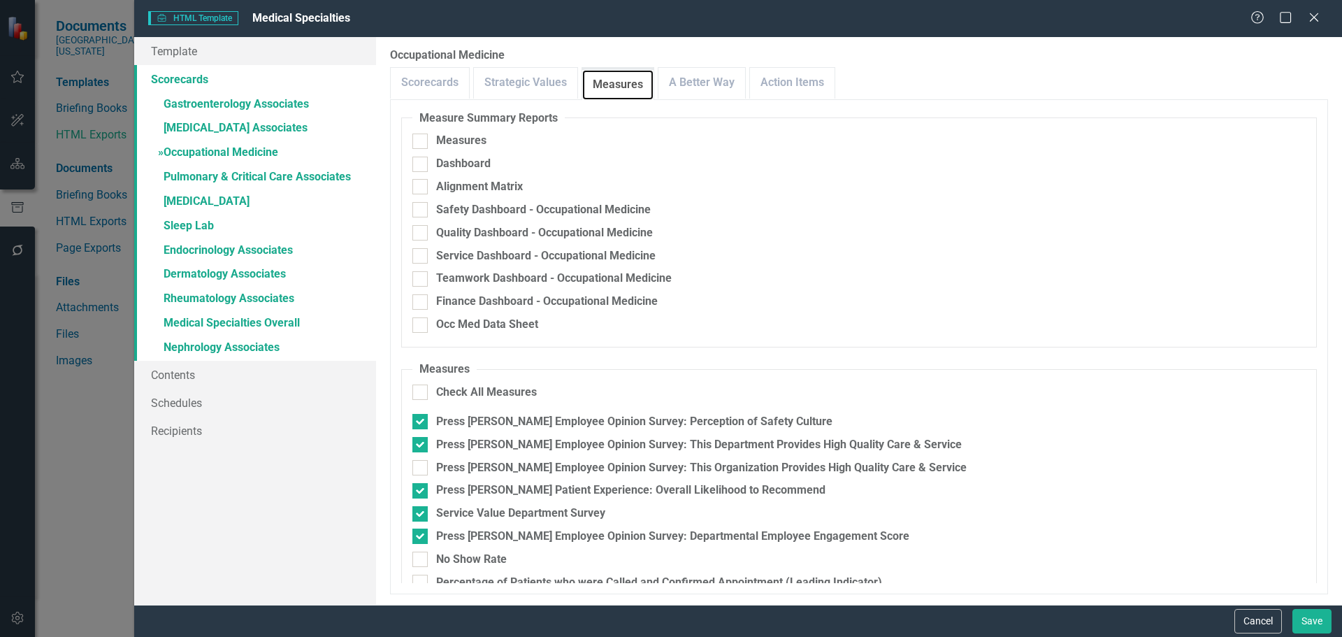
scroll to position [140, 0]
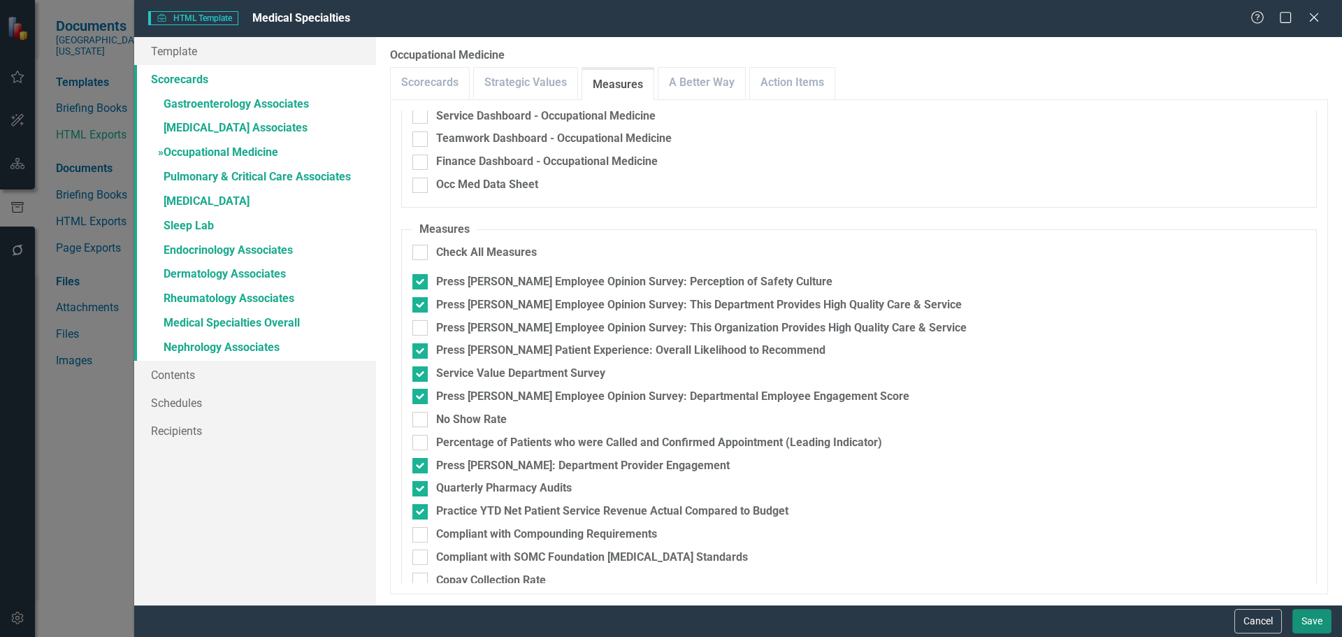
click at [1320, 617] on button "Save" at bounding box center [1312, 621] width 39 height 24
